Goal: Task Accomplishment & Management: Use online tool/utility

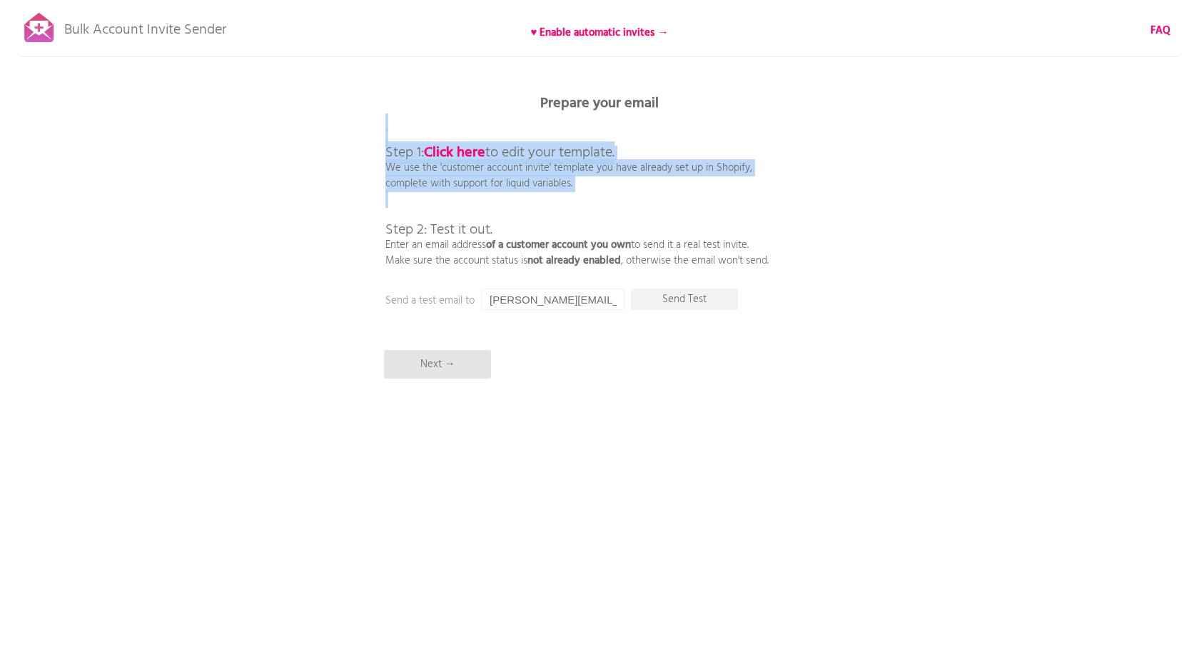
drag, startPoint x: 381, startPoint y: 143, endPoint x: 621, endPoint y: 220, distance: 252.6
click at [621, 220] on div "Bulk Account Invite Sender ♥ Enable automatic invites → FAQ Synced all customer…" at bounding box center [599, 250] width 1199 height 500
click at [621, 220] on p "Step 1: Click here to edit your template. We use the 'customer account invite' …" at bounding box center [577, 191] width 383 height 154
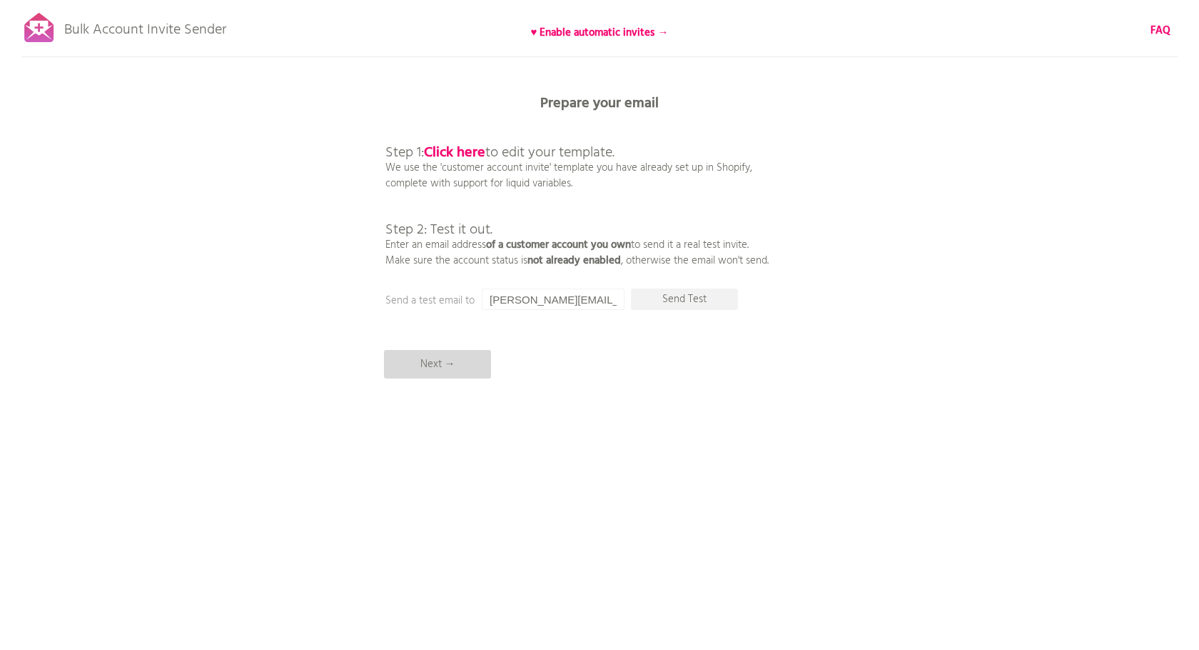
click at [460, 368] on p "Next →" at bounding box center [437, 364] width 107 height 29
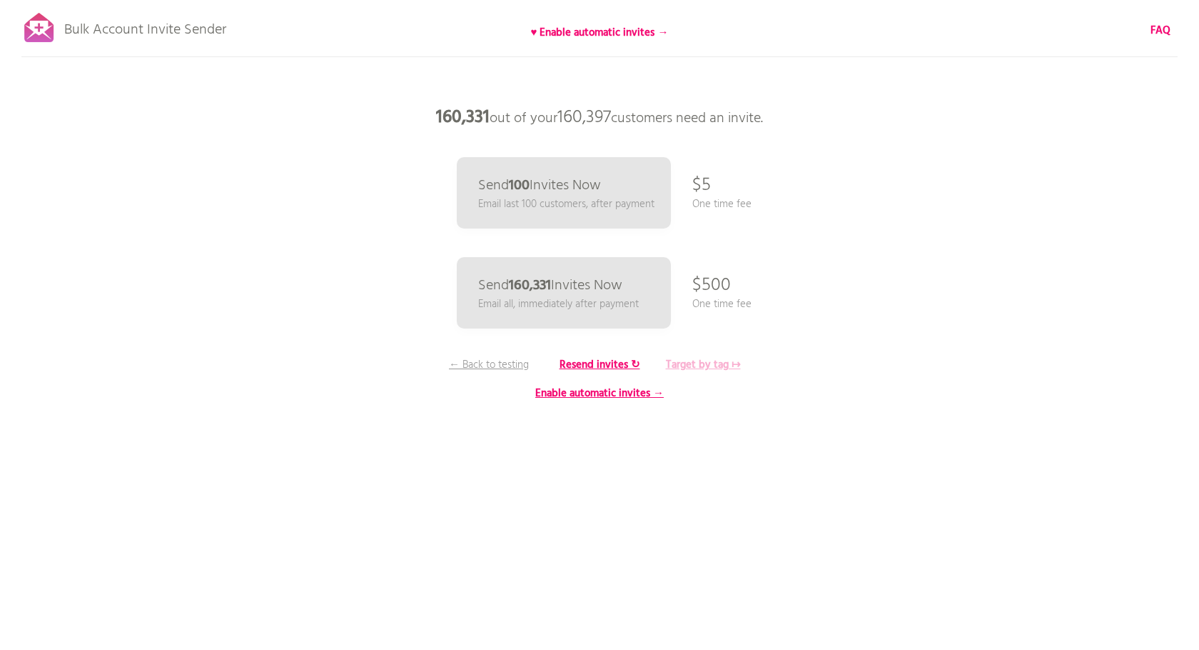
click at [685, 371] on b "Target by tag ↦" at bounding box center [703, 364] width 75 height 17
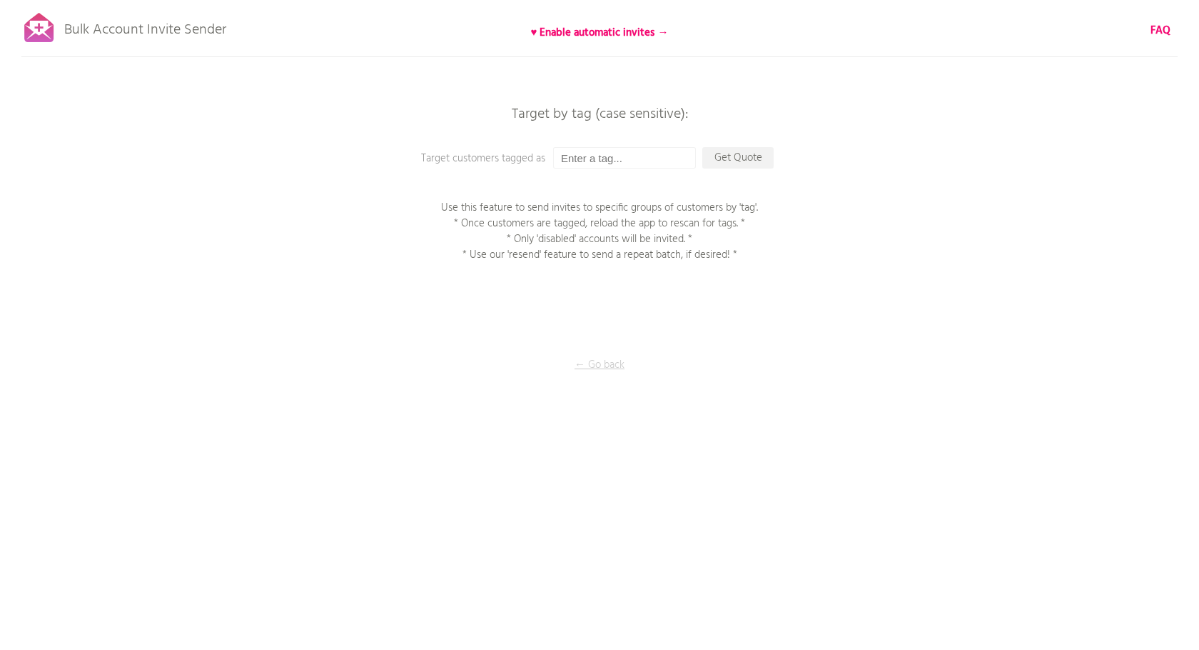
click at [588, 363] on p "← Go back" at bounding box center [599, 365] width 143 height 16
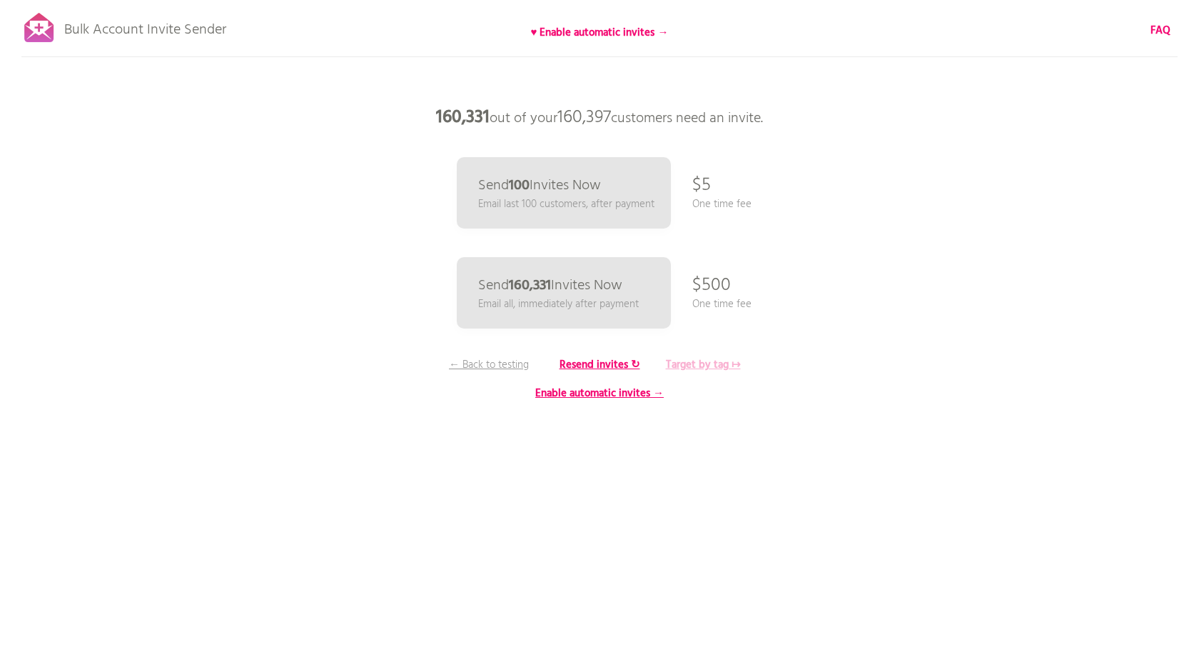
click at [691, 366] on b "Target by tag ↦" at bounding box center [703, 364] width 75 height 17
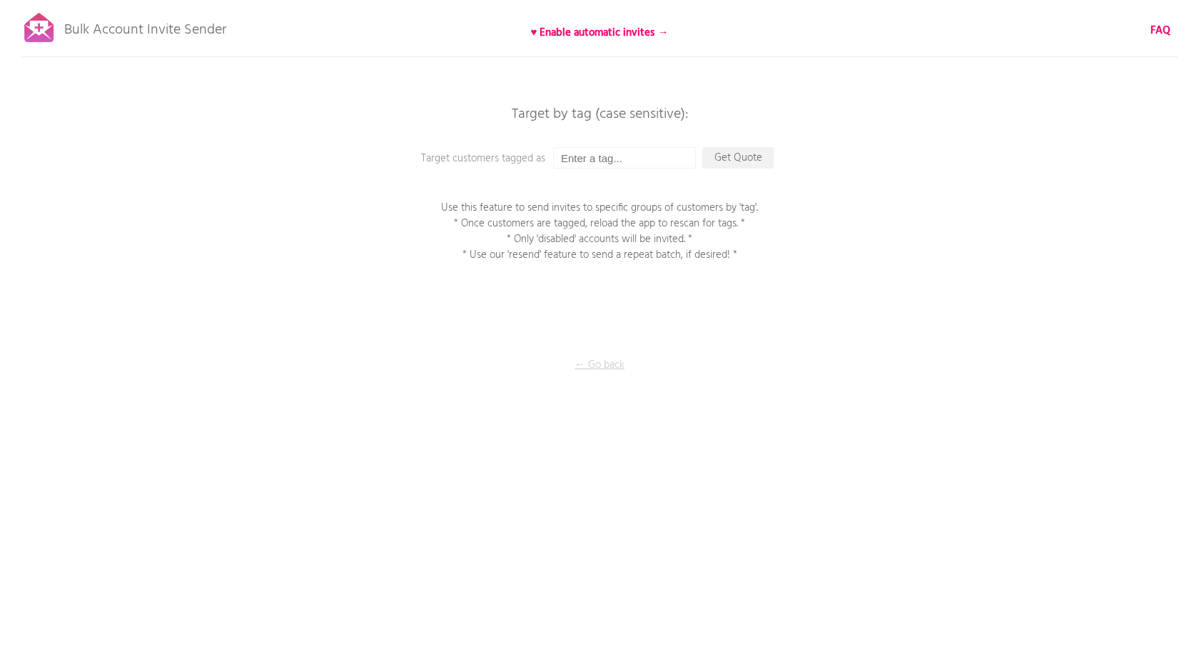
click at [608, 365] on p "← Go back" at bounding box center [599, 365] width 143 height 16
